Goal: Task Accomplishment & Management: Manage account settings

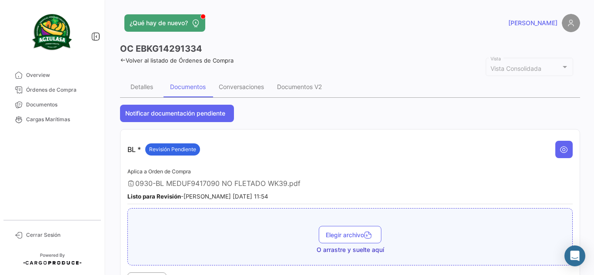
click at [177, 47] on h3 "OC EBKG14291334" at bounding box center [161, 49] width 82 height 12
copy h3 "EBKG14291334"
drag, startPoint x: 65, startPoint y: 107, endPoint x: 70, endPoint y: 111, distance: 6.5
click at [65, 107] on span "Documentos" at bounding box center [60, 105] width 68 height 8
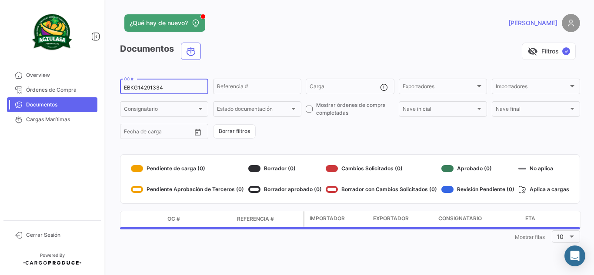
click at [159, 85] on input "EBKG14291334" at bounding box center [164, 88] width 80 height 6
paste input "259714499"
click at [257, 58] on div "visibility_off Filtros ✓" at bounding box center [394, 51] width 372 height 17
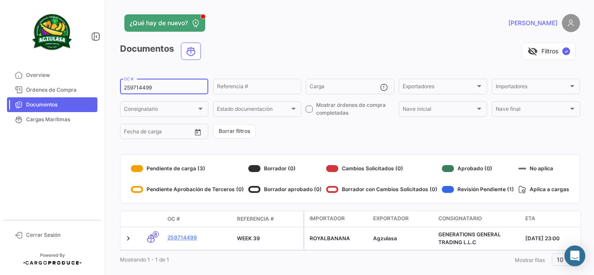
click at [142, 84] on div "259714499 OC #" at bounding box center [164, 85] width 80 height 17
click at [142, 86] on input "259714499" at bounding box center [164, 88] width 80 height 6
paste input "UNIECGYE25390008"
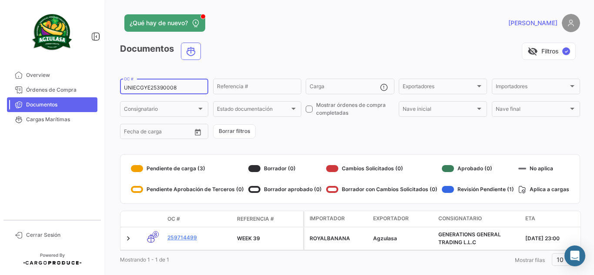
click at [261, 40] on app-header "¿Qué hay de nuevo? [PERSON_NAME]" at bounding box center [350, 28] width 460 height 29
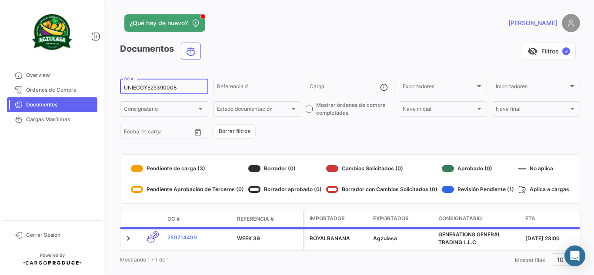
click at [181, 89] on input "UNIECGYE25390008" at bounding box center [164, 88] width 80 height 6
click at [274, 39] on app-header "¿Qué hay de nuevo? [PERSON_NAME]" at bounding box center [350, 28] width 460 height 29
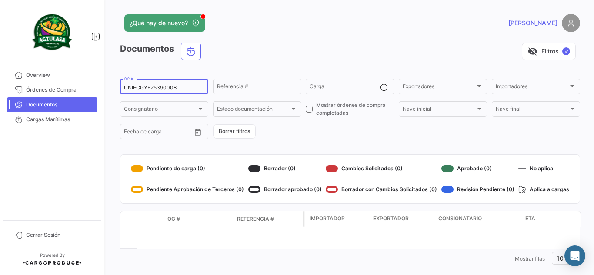
click at [172, 87] on input "UNIECGYE25390008" at bounding box center [164, 88] width 80 height 6
paste input "80099"
click at [245, 48] on div "visibility_off Filtros ✓" at bounding box center [394, 51] width 372 height 17
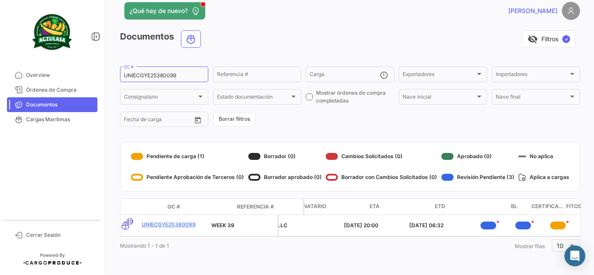
scroll to position [0, 215]
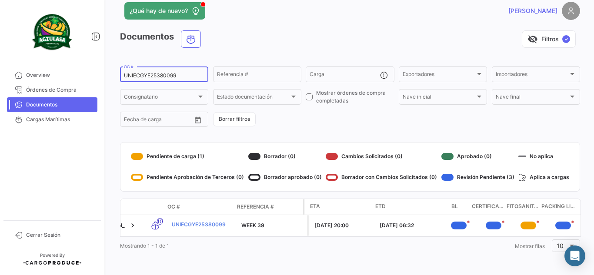
click at [155, 73] on input "UNIECGYE25380099" at bounding box center [164, 76] width 80 height 6
paste input "EBKG14291334"
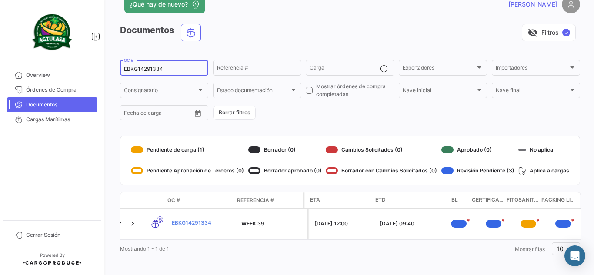
click at [150, 69] on input "EBKG14291334" at bounding box center [164, 69] width 80 height 6
paste input "259714499"
type input "259714499"
click at [231, 49] on app-list-header "Documentos visibility_off Filtros ✓ 259714499 OC # Referencia # Carga Exportado…" at bounding box center [350, 73] width 460 height 98
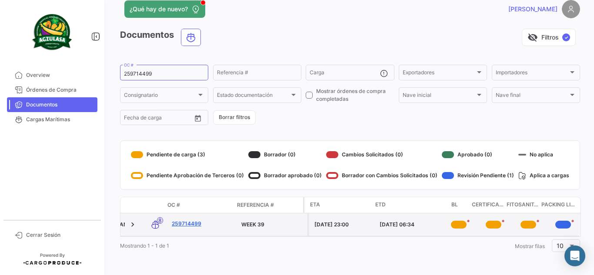
click at [188, 220] on link "259714499" at bounding box center [203, 224] width 63 height 8
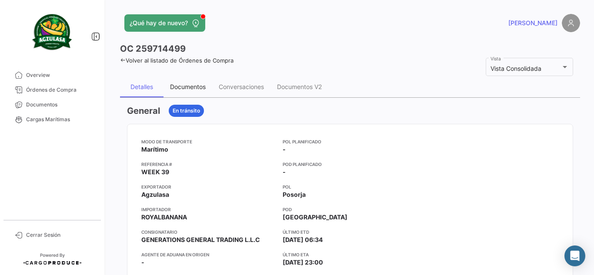
click at [191, 86] on div "Documentos" at bounding box center [188, 86] width 36 height 7
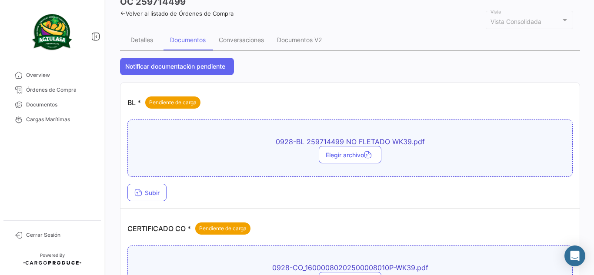
scroll to position [44, 0]
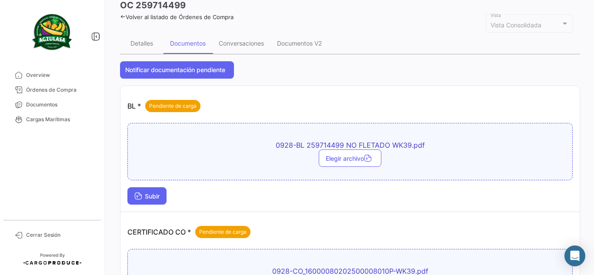
click at [148, 200] on button "Subir" at bounding box center [146, 195] width 39 height 17
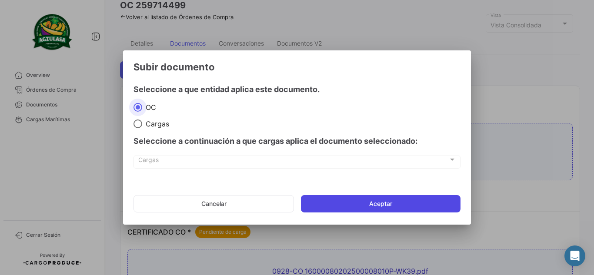
click at [345, 199] on button "Aceptar" at bounding box center [381, 203] width 160 height 17
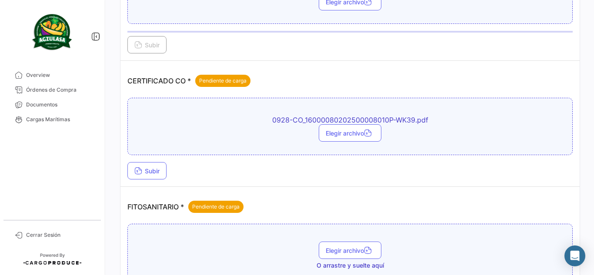
scroll to position [218, 0]
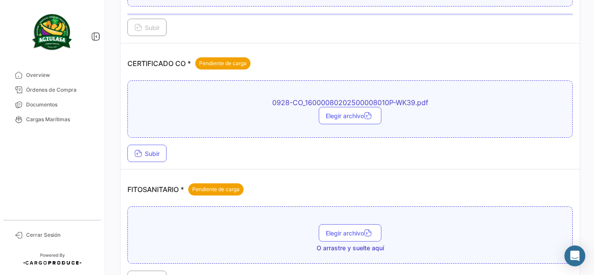
click at [155, 164] on td "CERTIFICADO CO * Pendiente de carga 0928-CO_16000080202500008010P-WK39.pdf Eleg…" at bounding box center [349, 107] width 459 height 126
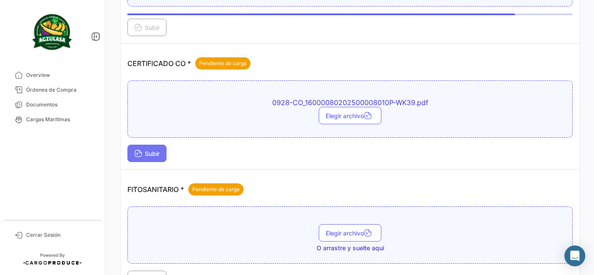
click at [157, 154] on span "Subir" at bounding box center [146, 153] width 25 height 7
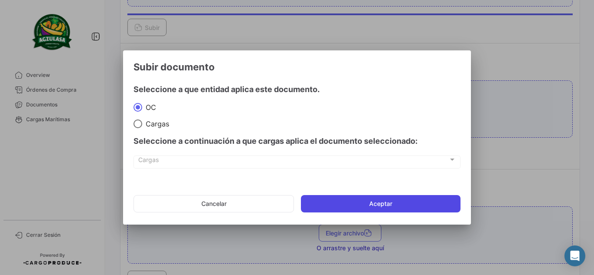
click at [327, 203] on button "Aceptar" at bounding box center [381, 203] width 160 height 17
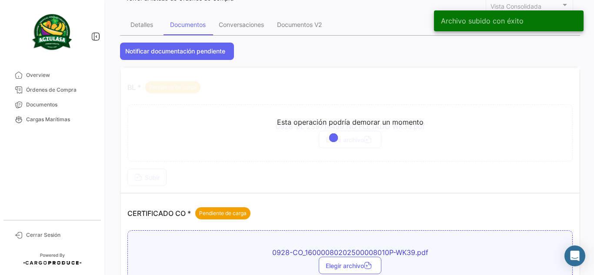
scroll to position [44, 0]
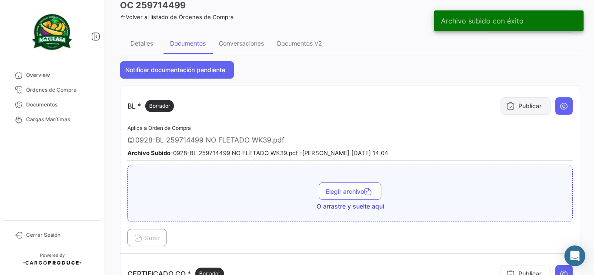
click at [523, 104] on button "Publicar" at bounding box center [526, 105] width 50 height 17
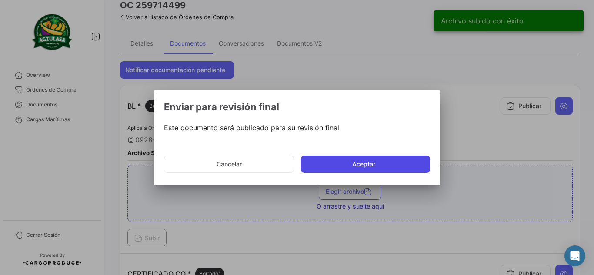
click at [367, 161] on button "Aceptar" at bounding box center [365, 164] width 129 height 17
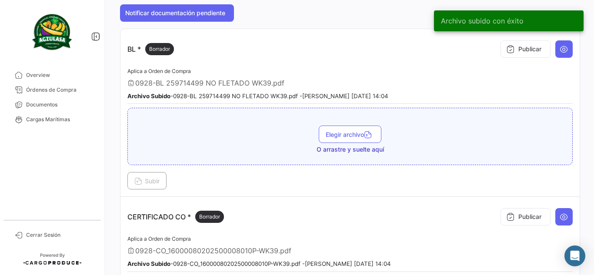
scroll to position [218, 0]
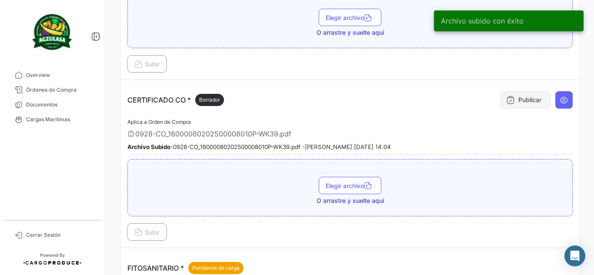
click at [521, 100] on button "Publicar" at bounding box center [526, 99] width 50 height 17
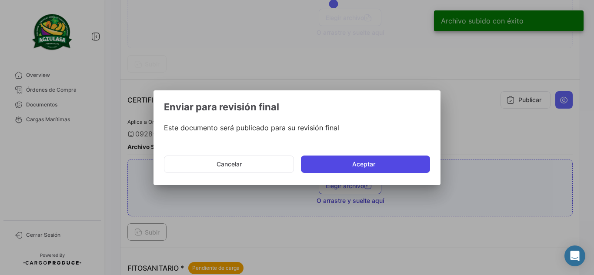
click at [409, 163] on button "Aceptar" at bounding box center [365, 164] width 129 height 17
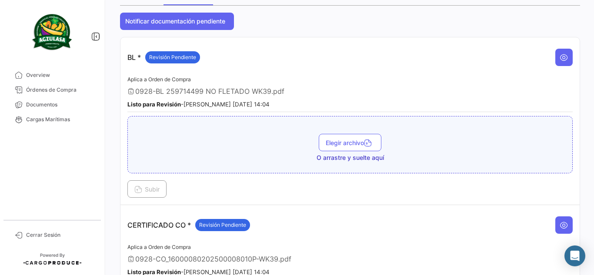
scroll to position [0, 0]
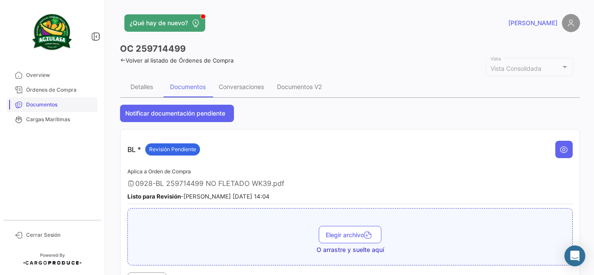
click at [71, 101] on span "Documentos" at bounding box center [60, 105] width 68 height 8
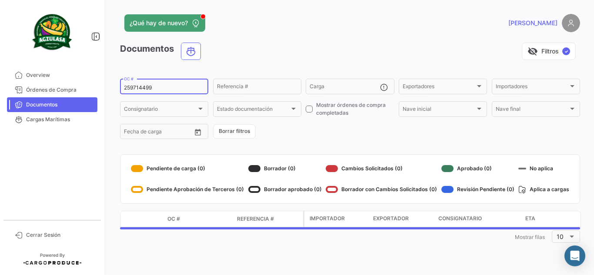
click at [147, 86] on input "259714499" at bounding box center [164, 88] width 80 height 6
paste input "GYEA88573600"
type input "GYEA88573600"
click at [287, 45] on div "visibility_off Filtros ✓" at bounding box center [394, 51] width 372 height 17
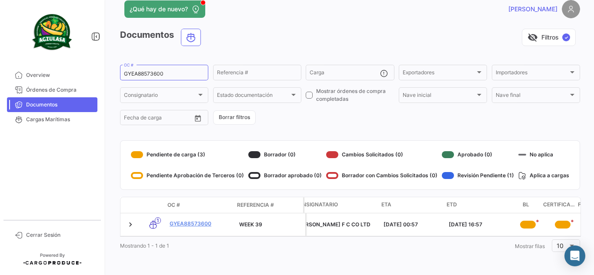
scroll to position [0, 141]
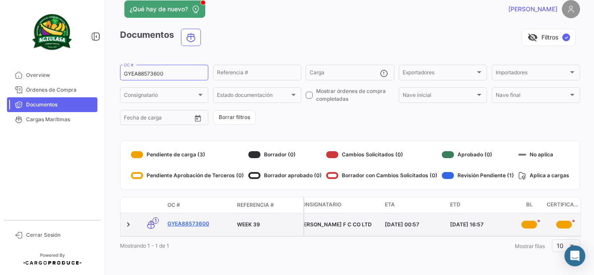
click at [193, 220] on link "GYEA88573600" at bounding box center [198, 224] width 63 height 8
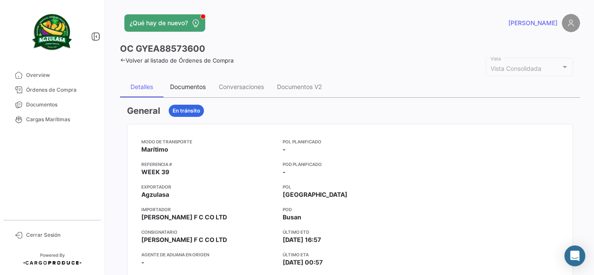
click at [172, 85] on div "Documentos" at bounding box center [188, 86] width 36 height 7
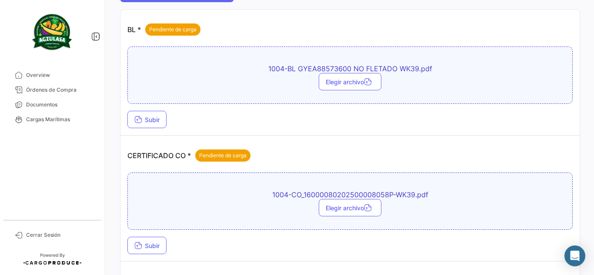
scroll to position [174, 0]
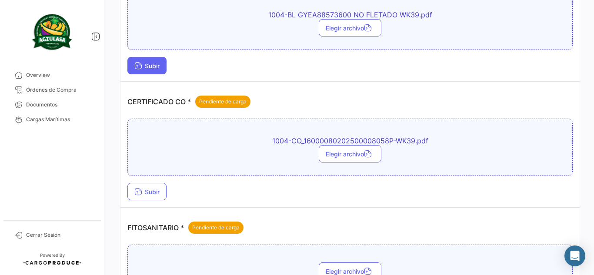
click at [151, 67] on span "Subir" at bounding box center [146, 65] width 25 height 7
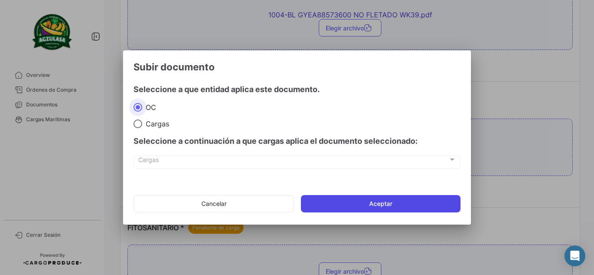
click at [335, 205] on button "Aceptar" at bounding box center [381, 203] width 160 height 17
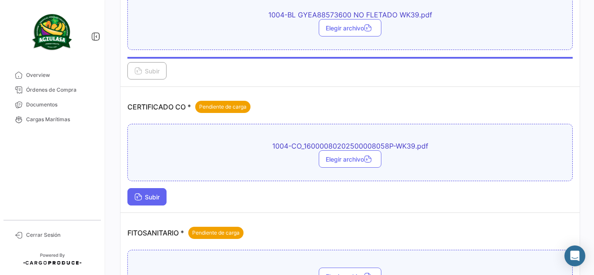
click at [155, 191] on button "Subir" at bounding box center [146, 196] width 39 height 17
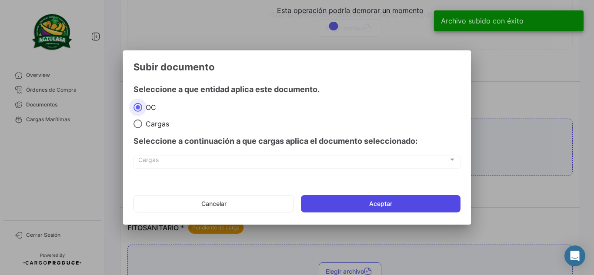
click at [324, 203] on button "Aceptar" at bounding box center [381, 203] width 160 height 17
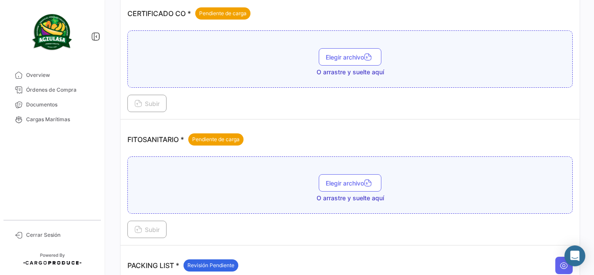
scroll to position [305, 0]
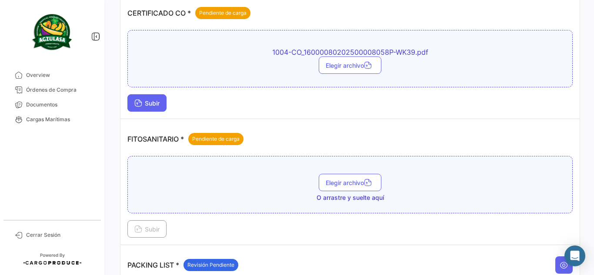
click at [152, 109] on button "Subir" at bounding box center [146, 102] width 39 height 17
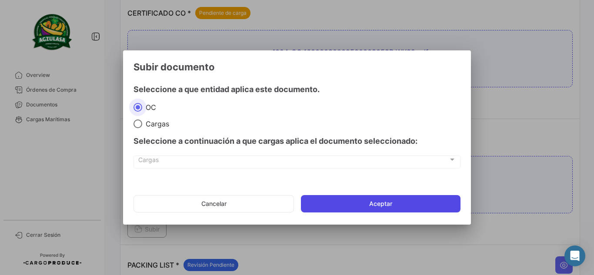
click at [349, 205] on button "Aceptar" at bounding box center [381, 203] width 160 height 17
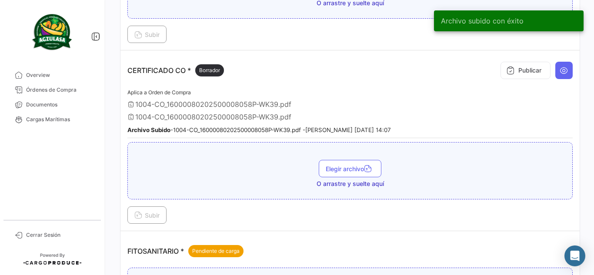
scroll to position [261, 0]
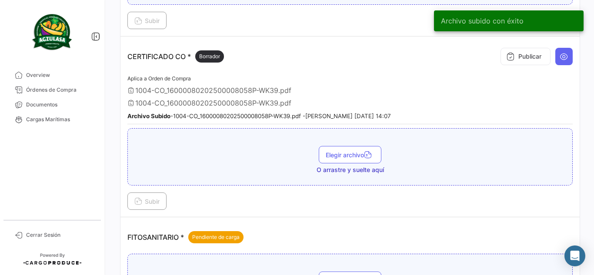
click at [570, 57] on td "CERTIFICADO CO * Borrador Publicar Aplica a Orden de Compra 1004-CO_16000080202…" at bounding box center [349, 127] width 459 height 181
click at [564, 58] on icon at bounding box center [564, 56] width 9 height 9
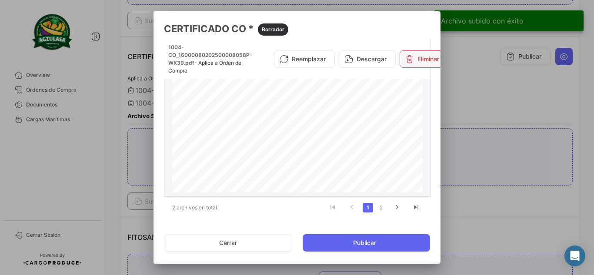
click at [416, 62] on button "Eliminar" at bounding box center [422, 58] width 45 height 17
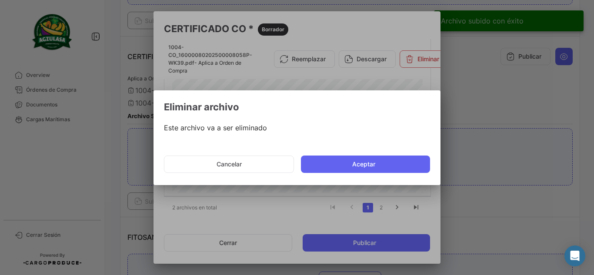
click at [382, 152] on mat-dialog-actions "Cancelar Aceptar" at bounding box center [297, 165] width 266 height 30
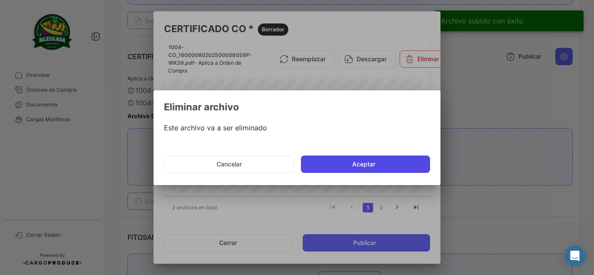
click at [382, 163] on button "Aceptar" at bounding box center [365, 164] width 129 height 17
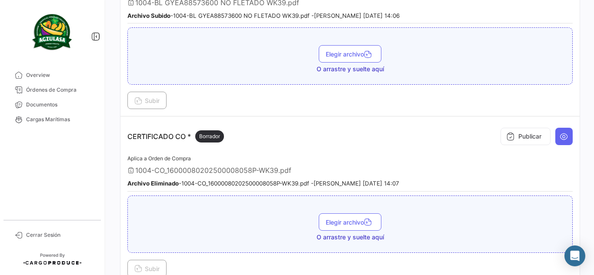
scroll to position [218, 0]
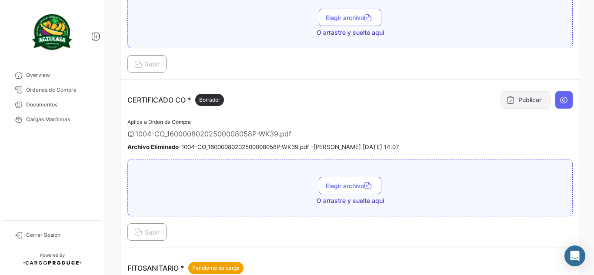
click at [522, 96] on button "Publicar" at bounding box center [526, 99] width 50 height 17
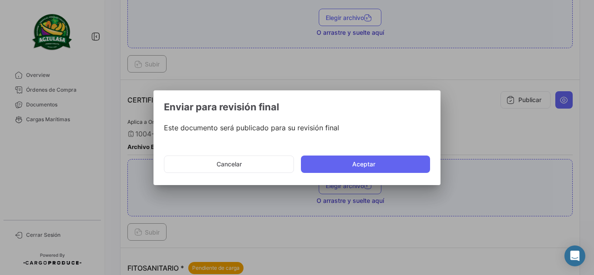
drag, startPoint x: 362, startPoint y: 166, endPoint x: 373, endPoint y: 171, distance: 11.9
click at [362, 166] on button "Aceptar" at bounding box center [365, 164] width 129 height 17
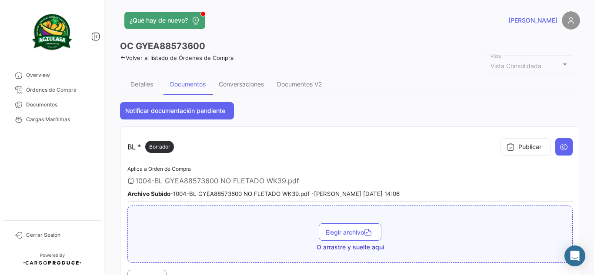
scroll to position [0, 0]
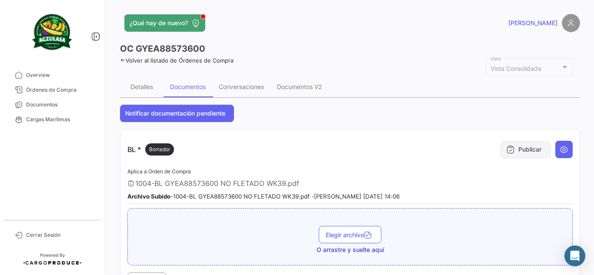
click at [521, 148] on button "Publicar" at bounding box center [526, 149] width 50 height 17
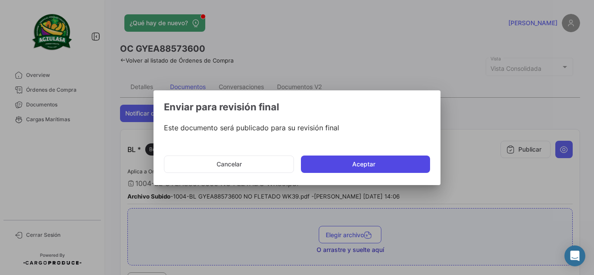
click at [386, 167] on button "Aceptar" at bounding box center [365, 164] width 129 height 17
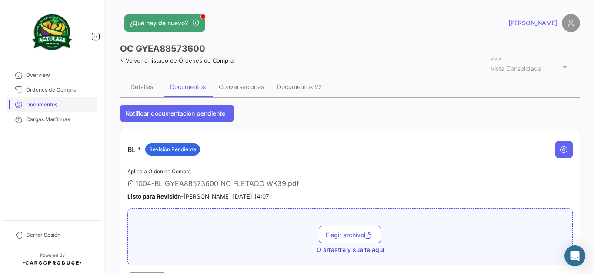
click at [63, 109] on link "Documentos" at bounding box center [52, 104] width 90 height 15
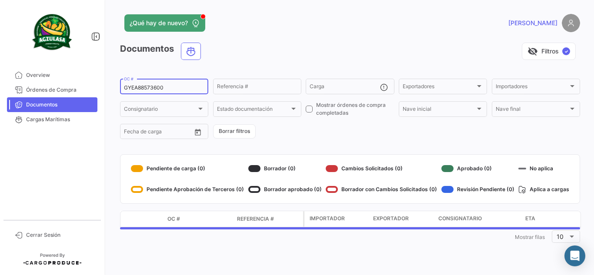
click at [153, 89] on input "GYEA88573600" at bounding box center [164, 88] width 80 height 6
paste input "UNIECGYE25380099"
type input "UNIECGYE25380099"
click at [263, 52] on div "visibility_off Filtros ✓" at bounding box center [394, 51] width 372 height 17
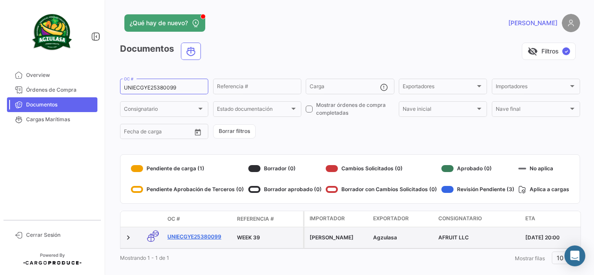
click at [193, 240] on link "UNIECGYE25380099" at bounding box center [198, 237] width 63 height 8
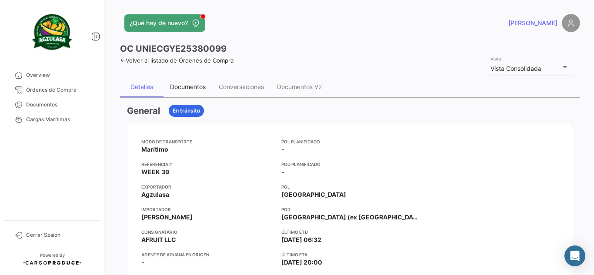
click at [204, 89] on div "Documentos" at bounding box center [188, 86] width 36 height 7
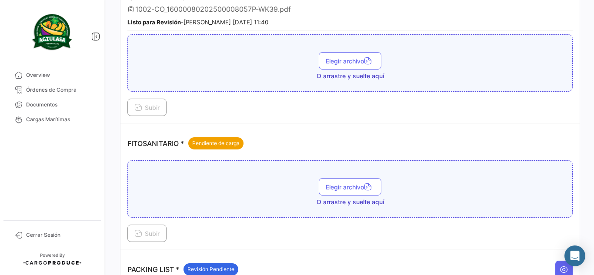
scroll to position [392, 0]
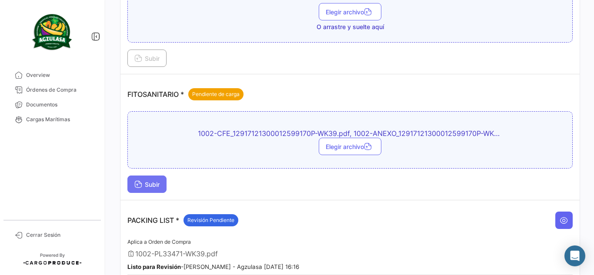
click at [147, 187] on span "Subir" at bounding box center [146, 184] width 25 height 7
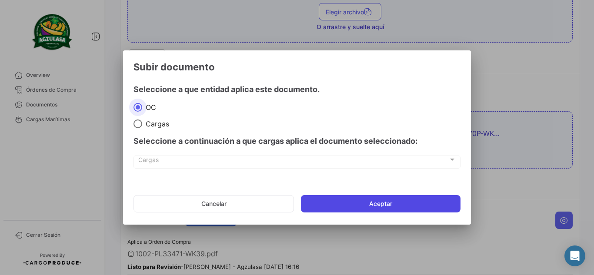
click at [347, 201] on button "Aceptar" at bounding box center [381, 203] width 160 height 17
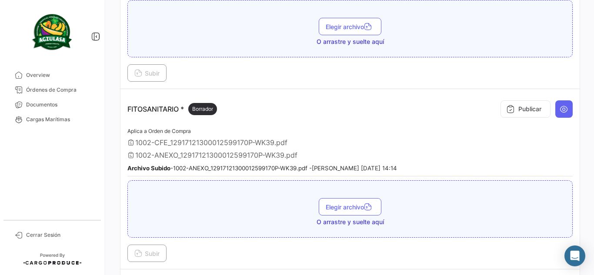
scroll to position [435, 0]
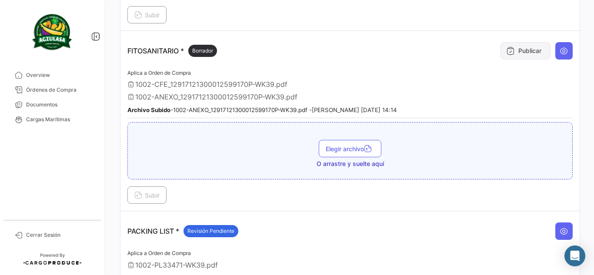
click at [508, 53] on icon at bounding box center [510, 51] width 9 height 9
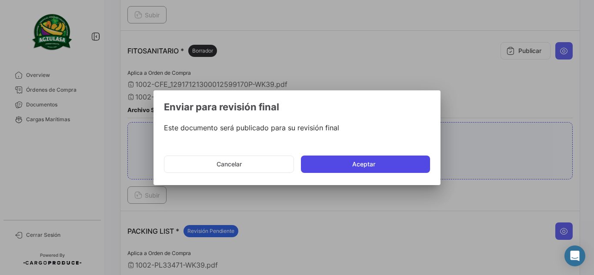
click at [382, 166] on button "Aceptar" at bounding box center [365, 164] width 129 height 17
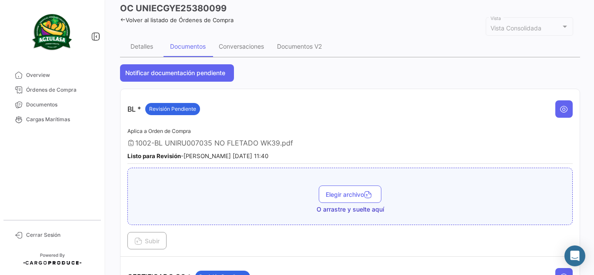
scroll to position [0, 0]
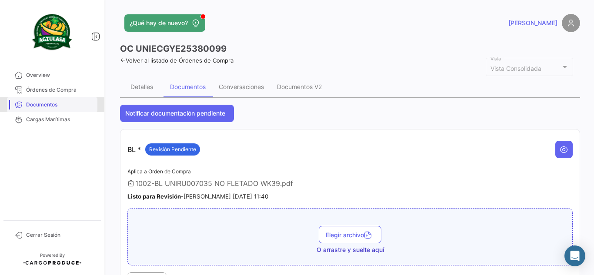
drag, startPoint x: 47, startPoint y: 107, endPoint x: 54, endPoint y: 111, distance: 8.1
click at [47, 107] on span "Documentos" at bounding box center [60, 105] width 68 height 8
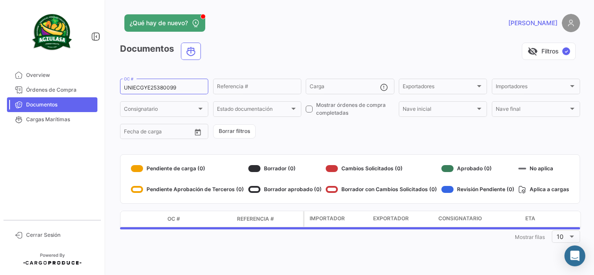
click at [159, 96] on form "UNIECGYE25380099 OC # Referencia # Carga Exportadores Exportadores Importadores…" at bounding box center [350, 108] width 460 height 63
click at [159, 92] on div "UNIECGYE25380099 OC #" at bounding box center [164, 85] width 80 height 17
click at [161, 88] on input "UNIECGYE25380099" at bounding box center [164, 88] width 80 height 6
paste input "EBKG14291334"
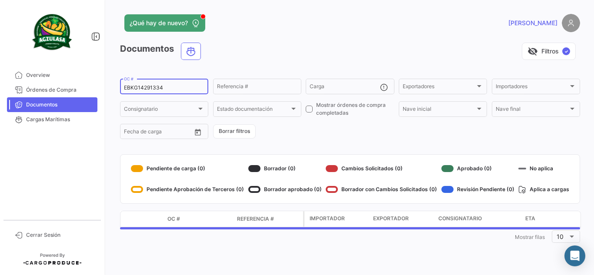
type input "EBKG14291334"
click at [226, 50] on div "visibility_off Filtros ✓" at bounding box center [394, 51] width 372 height 17
click at [300, 32] on div "¿Qué hay de nuevo? [PERSON_NAME]" at bounding box center [350, 23] width 460 height 18
click at [318, 27] on div "¿Qué hay de nuevo?" at bounding box center [246, 22] width 253 height 17
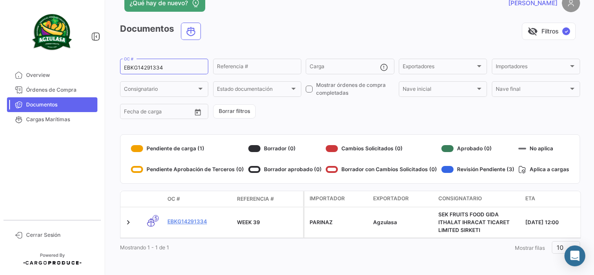
scroll to position [28, 0]
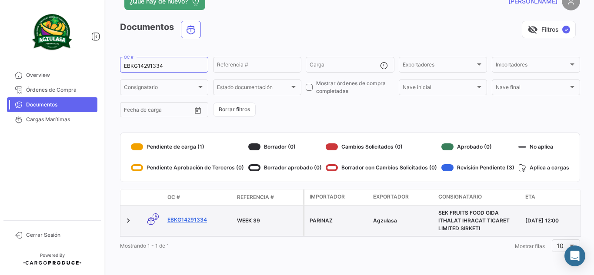
click at [201, 216] on link "EBKG14291334" at bounding box center [198, 220] width 63 height 8
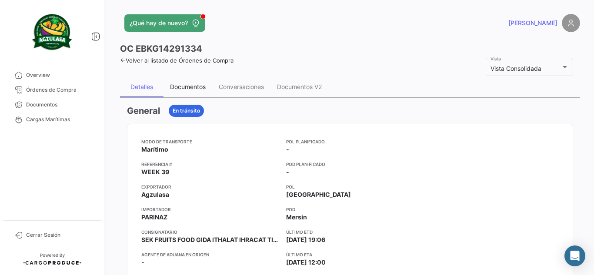
click at [192, 90] on div "Documentos" at bounding box center [188, 86] width 36 height 7
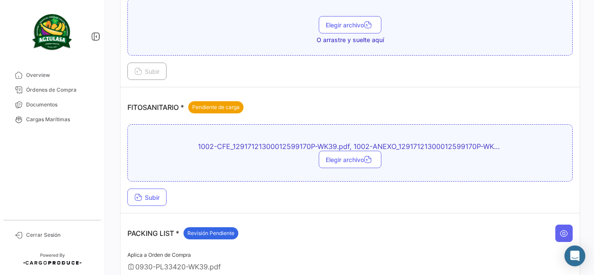
scroll to position [392, 0]
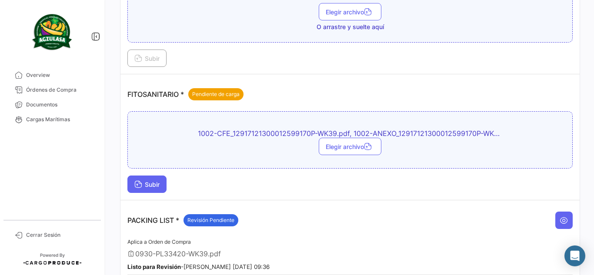
click at [158, 186] on span "Subir" at bounding box center [146, 184] width 25 height 7
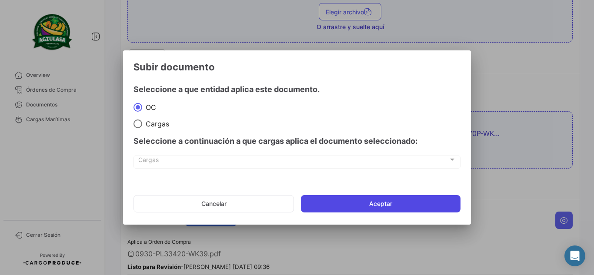
click at [334, 205] on button "Aceptar" at bounding box center [381, 203] width 160 height 17
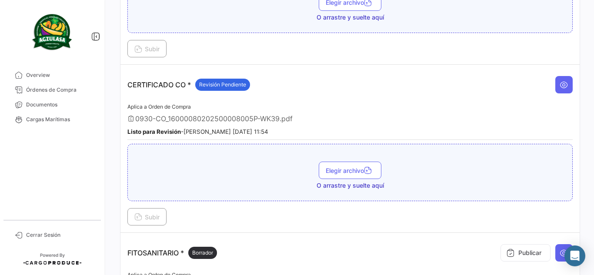
scroll to position [305, 0]
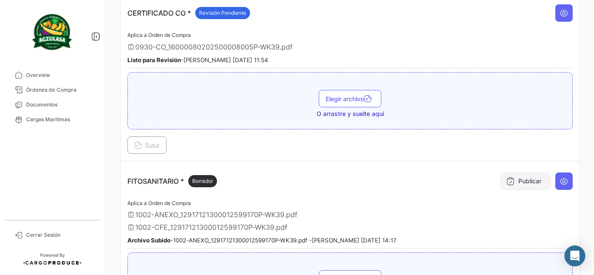
click at [529, 186] on button "Publicar" at bounding box center [526, 181] width 50 height 17
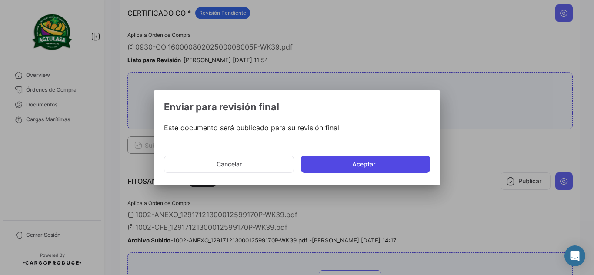
click at [361, 166] on button "Aceptar" at bounding box center [365, 164] width 129 height 17
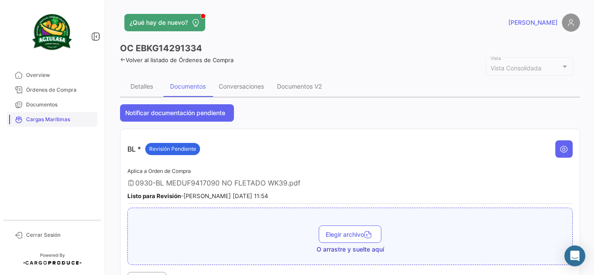
scroll to position [0, 0]
click at [70, 104] on span "Documentos" at bounding box center [60, 105] width 68 height 8
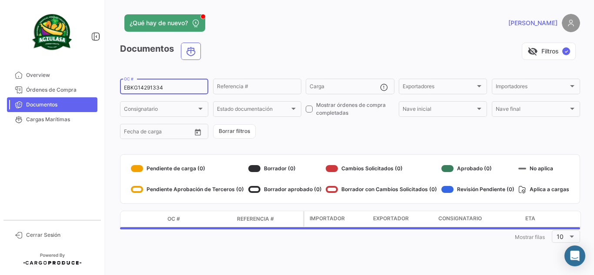
click at [151, 83] on div "EBKG14291334 OC #" at bounding box center [164, 85] width 80 height 17
click at [151, 84] on div "EBKG14291334 OC #" at bounding box center [164, 85] width 80 height 17
click at [153, 87] on input "EBKG14291334" at bounding box center [164, 88] width 80 height 6
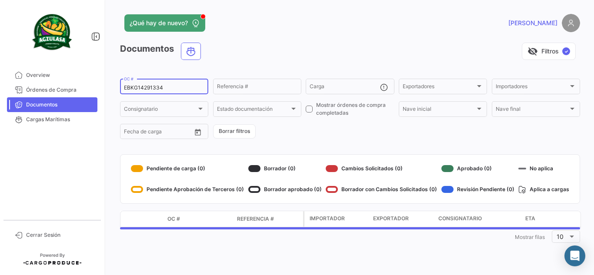
click at [153, 87] on input "EBKG14291334" at bounding box center [164, 88] width 80 height 6
paste input "GQL0416023"
click at [241, 59] on div "visibility_off Filtros ✓" at bounding box center [394, 51] width 372 height 17
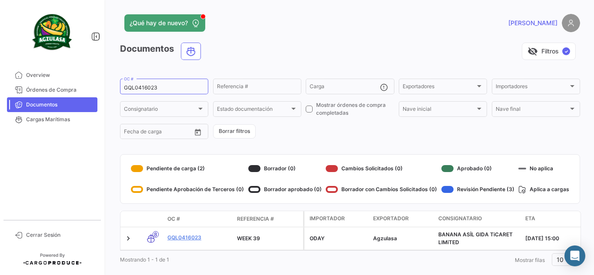
click at [294, 47] on div "visibility_off Filtros ✓" at bounding box center [394, 51] width 372 height 17
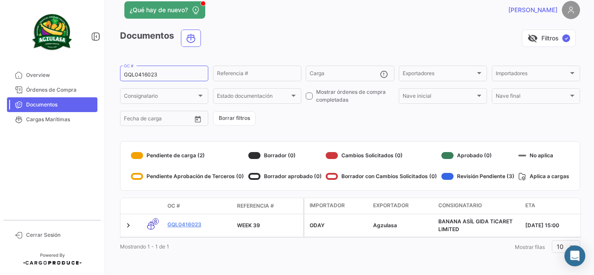
scroll to position [20, 0]
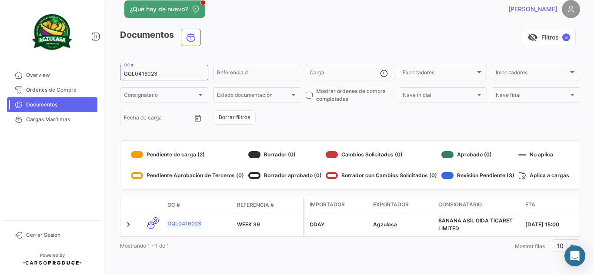
click at [323, 20] on app-header "¿Qué hay de nuevo? [PERSON_NAME]" at bounding box center [350, 14] width 460 height 29
click at [144, 71] on input "GQL0416023" at bounding box center [164, 74] width 80 height 6
paste input "UNIECGYE25380096"
type input "UNIECGYE25380096"
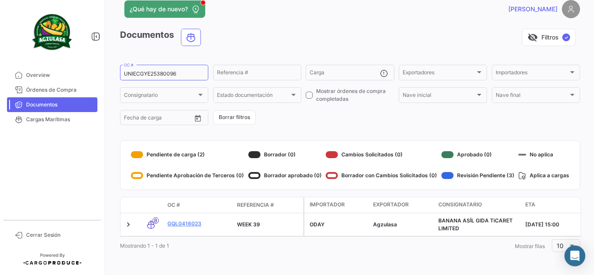
click at [222, 41] on div "Documentos visibility_off Filtros ✓" at bounding box center [350, 41] width 460 height 24
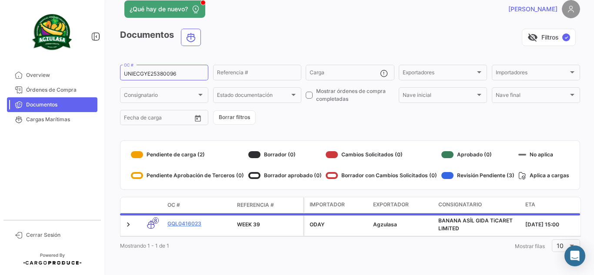
click at [296, 29] on div "visibility_off Filtros ✓" at bounding box center [394, 37] width 372 height 17
click at [380, 29] on div "visibility_off Filtros ✓" at bounding box center [394, 37] width 372 height 17
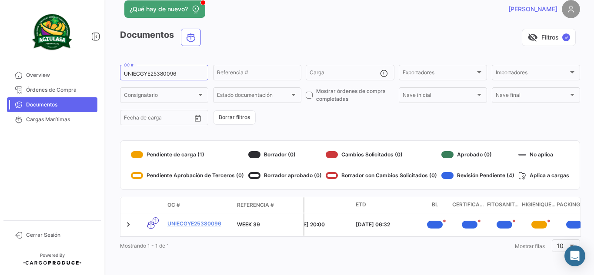
scroll to position [0, 250]
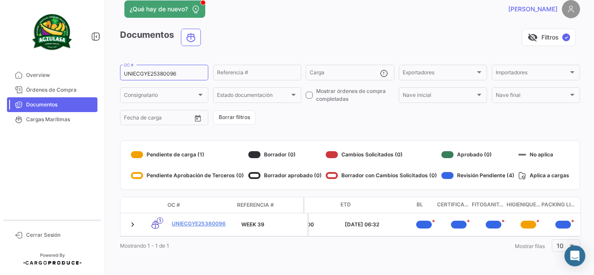
click at [350, 29] on div "visibility_off Filtros ✓" at bounding box center [394, 37] width 372 height 17
